Goal: Transaction & Acquisition: Download file/media

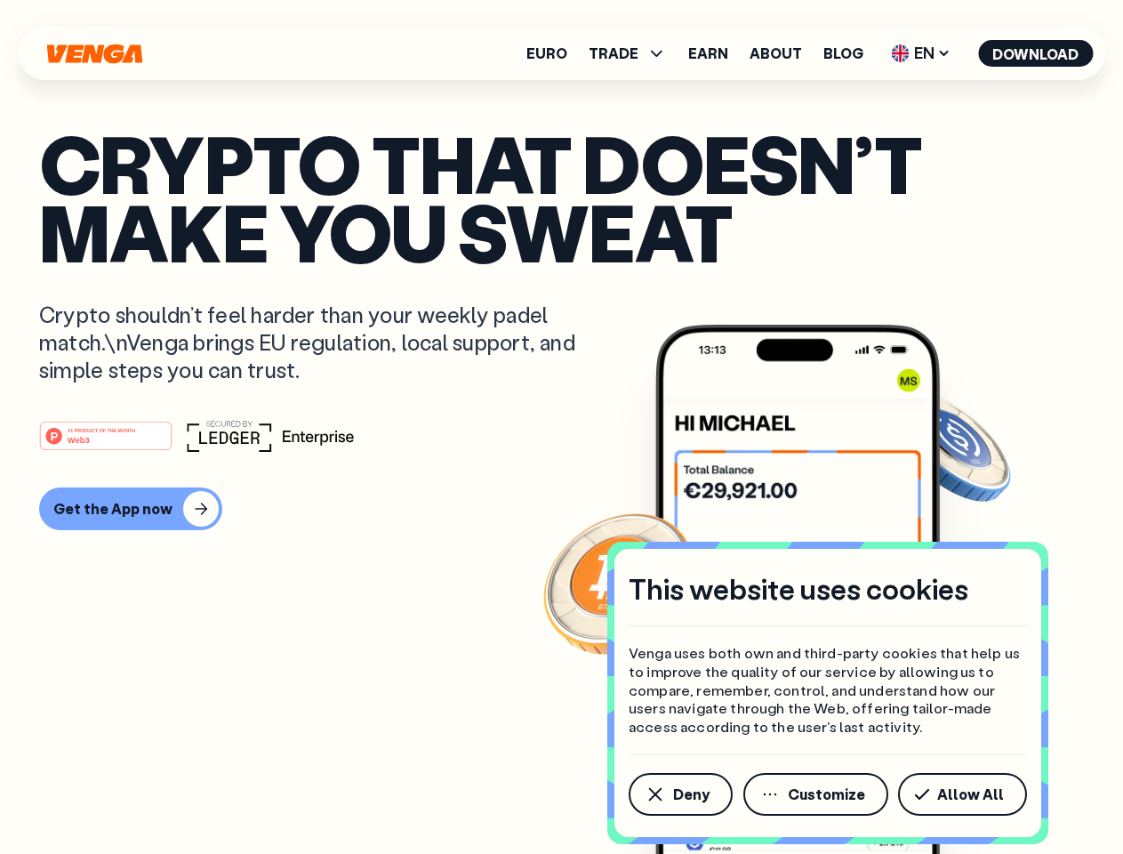
click at [561, 427] on div "#1 PRODUCT OF THE MONTH Web3" at bounding box center [561, 436] width 1045 height 32
click at [680, 794] on span "Deny" at bounding box center [691, 794] width 36 height 14
click at [817, 794] on img at bounding box center [797, 623] width 285 height 596
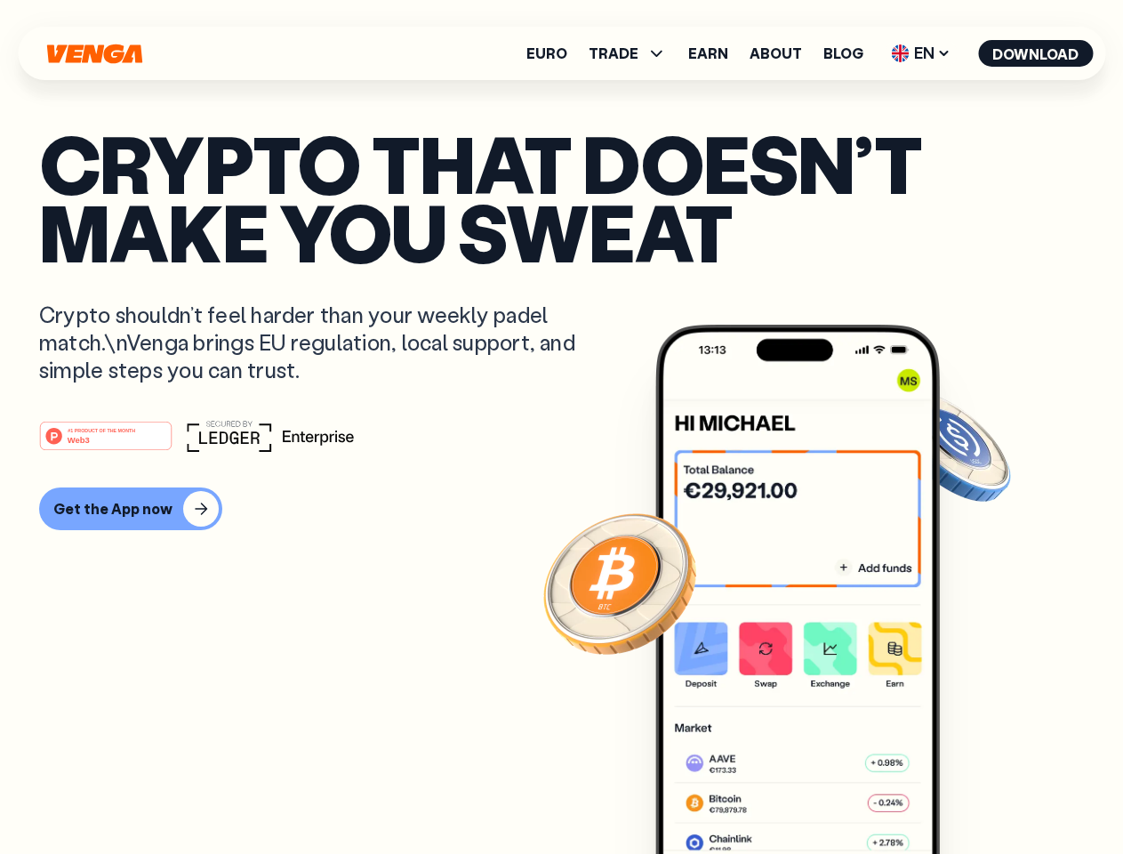
click at [966, 794] on article "Crypto that doesn’t make you sweat Crypto shouldn’t feel harder than your weekl…" at bounding box center [561, 462] width 1045 height 667
click at [633, 53] on span "TRADE" at bounding box center [614, 53] width 50 height 14
click at [921, 53] on span "EN" at bounding box center [921, 53] width 72 height 28
click at [1036, 53] on button "Download" at bounding box center [1035, 53] width 115 height 27
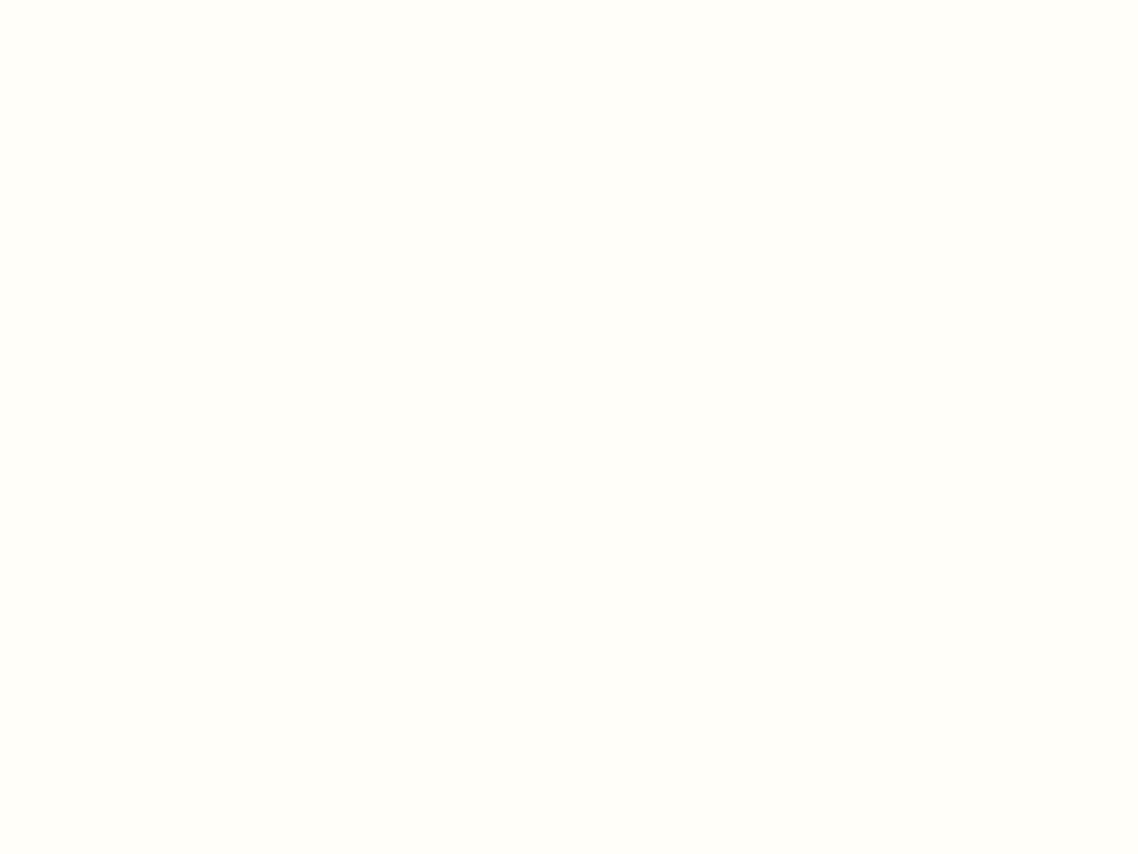
click at [128, 0] on html "This website uses cookies Venga uses both own and third-party cookies that help…" at bounding box center [569, 0] width 1138 height 0
click at [109, 0] on html "This website uses cookies Venga uses both own and third-party cookies that help…" at bounding box center [569, 0] width 1138 height 0
